Goal: Find specific page/section: Find specific page/section

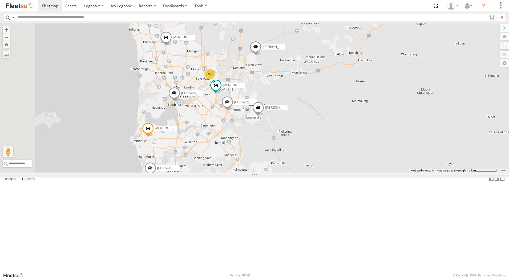
drag, startPoint x: 328, startPoint y: 85, endPoint x: 364, endPoint y: 182, distance: 104.1
click at [364, 173] on div "Zac Hollyoak -1HSK204 [PERSON_NAME] - 1HSK205 - 0481 998 [GEOGRAPHIC_DATA][PERS…" at bounding box center [254, 97] width 509 height 149
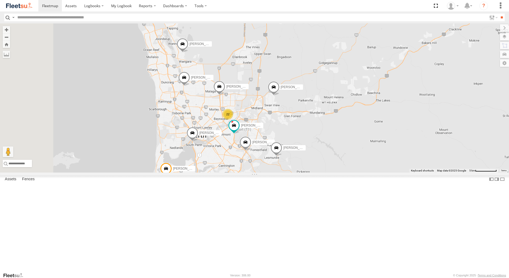
drag, startPoint x: 342, startPoint y: 135, endPoint x: 360, endPoint y: 175, distance: 43.7
click at [360, 173] on div "Zac Hollyoak -1HSK204 [PERSON_NAME] - 1HSK205 - 0481 998 [GEOGRAPHIC_DATA][PERS…" at bounding box center [254, 97] width 509 height 149
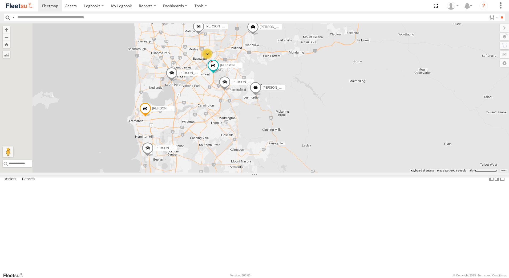
drag, startPoint x: 327, startPoint y: 220, endPoint x: 306, endPoint y: 157, distance: 67.1
click at [306, 157] on div "Zac Hollyoak -1HSK204 [PERSON_NAME] - 1HSK205 - 0481 998 [GEOGRAPHIC_DATA][PERS…" at bounding box center [254, 97] width 509 height 149
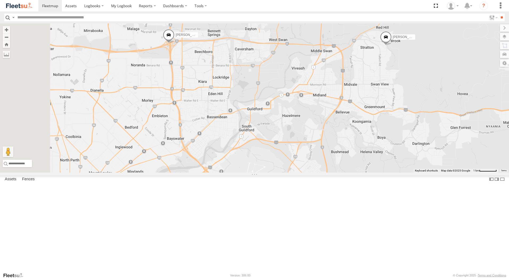
drag, startPoint x: 277, startPoint y: 97, endPoint x: 358, endPoint y: 290, distance: 209.2
click at [358, 278] on html at bounding box center [254, 139] width 509 height 278
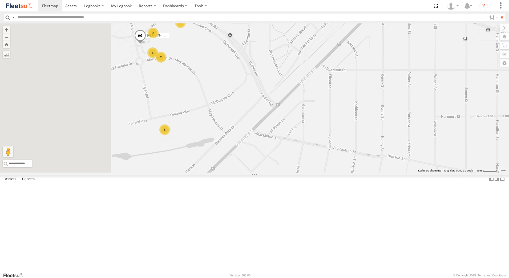
drag, startPoint x: 208, startPoint y: 159, endPoint x: 287, endPoint y: 146, distance: 79.9
click at [287, 146] on div "[PERSON_NAME] -1HSK204 [PERSON_NAME] - 1HSK205 - 0481 998 [GEOGRAPHIC_DATA][PER…" at bounding box center [254, 97] width 509 height 149
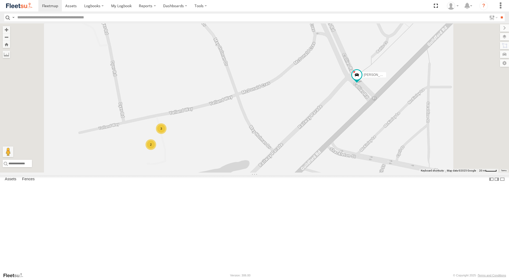
drag, startPoint x: 270, startPoint y: 122, endPoint x: 266, endPoint y: 112, distance: 10.7
click at [266, 112] on div "[PERSON_NAME] -1HSK204 [PERSON_NAME] - 1HSK205 - 0481 998 [GEOGRAPHIC_DATA][PER…" at bounding box center [254, 97] width 509 height 149
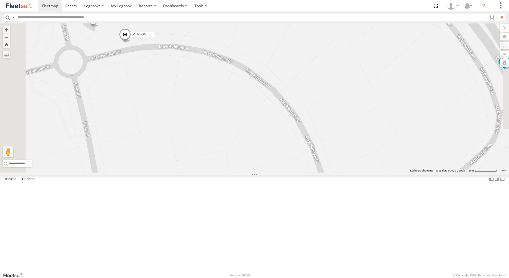
drag, startPoint x: 252, startPoint y: 126, endPoint x: 317, endPoint y: 290, distance: 176.7
click at [317, 278] on html at bounding box center [254, 139] width 509 height 278
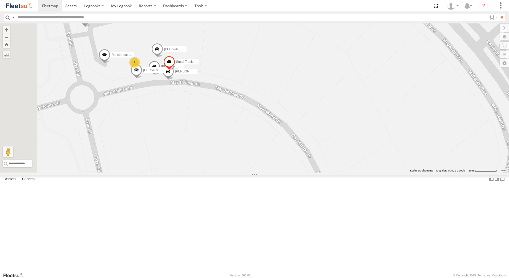
drag, startPoint x: 260, startPoint y: 179, endPoint x: 272, endPoint y: 218, distance: 40.2
click at [272, 173] on div "[PERSON_NAME] -1HSK204 [PERSON_NAME] - 1HSK205 - 0481 998 [GEOGRAPHIC_DATA][PER…" at bounding box center [254, 97] width 509 height 149
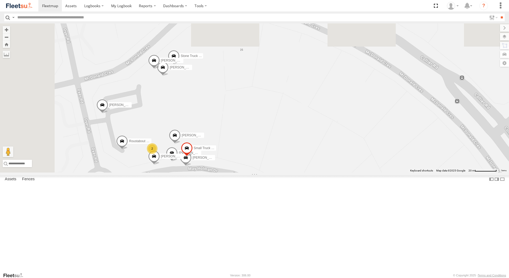
drag, startPoint x: 249, startPoint y: 162, endPoint x: 268, endPoint y: 257, distance: 97.1
click at [268, 173] on div "[PERSON_NAME] -1HSK204 [PERSON_NAME] - 1HSK205 - 0481 998 [GEOGRAPHIC_DATA][PER…" at bounding box center [254, 97] width 509 height 149
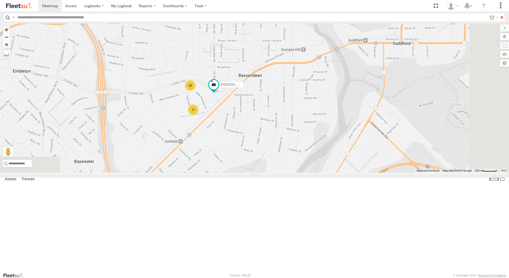
drag, startPoint x: 348, startPoint y: 235, endPoint x: 338, endPoint y: 128, distance: 107.4
click at [338, 128] on div "[PERSON_NAME] -1HSK204 [PERSON_NAME] - 1HSK205 - 0481 998 [GEOGRAPHIC_DATA][PER…" at bounding box center [254, 97] width 509 height 149
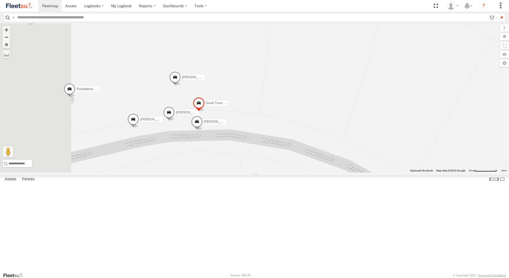
drag, startPoint x: 296, startPoint y: 126, endPoint x: 369, endPoint y: 146, distance: 76.1
click at [369, 146] on div "[PERSON_NAME] -1HSK204 [PERSON_NAME] - 1HSK205 - 0481 998 [GEOGRAPHIC_DATA][PER…" at bounding box center [254, 97] width 509 height 149
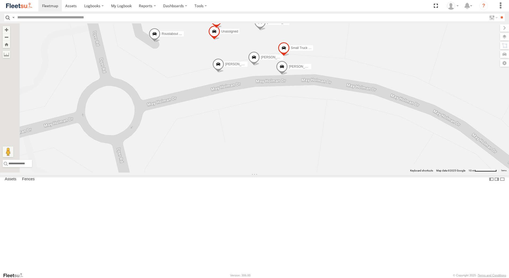
drag, startPoint x: 330, startPoint y: 138, endPoint x: 415, endPoint y: 77, distance: 104.8
click at [415, 77] on div "[PERSON_NAME] -1HSK204 [PERSON_NAME] - 1HSK205 - 0481 998 [GEOGRAPHIC_DATA][PER…" at bounding box center [254, 97] width 509 height 149
